Goal: Task Accomplishment & Management: Use online tool/utility

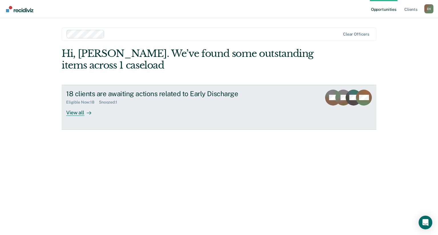
click at [84, 116] on link "18 clients are awaiting actions related to Early Discharge Eligible Now : 18 Sn…" at bounding box center [219, 107] width 315 height 45
